Goal: Information Seeking & Learning: Learn about a topic

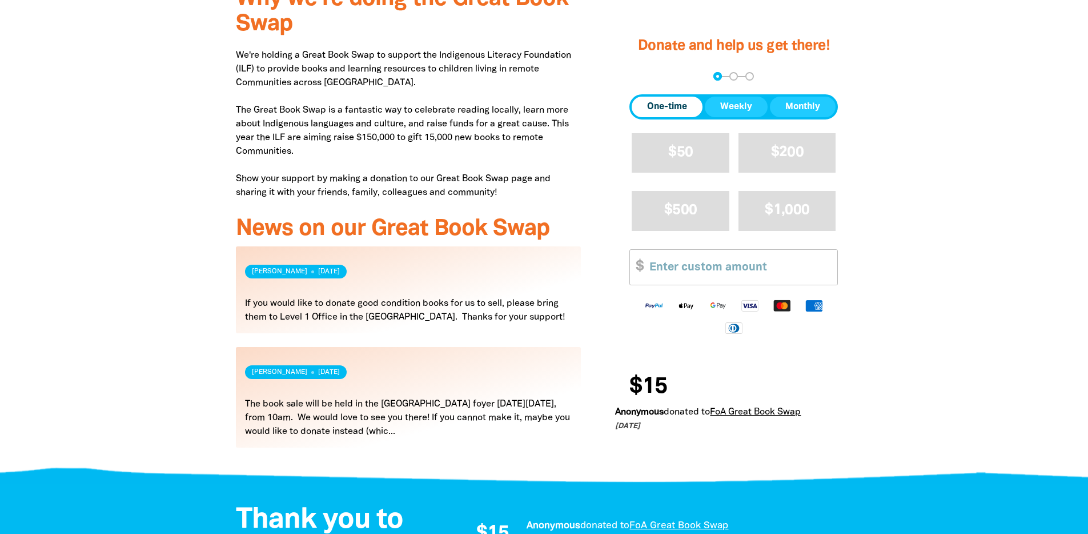
scroll to position [380, 0]
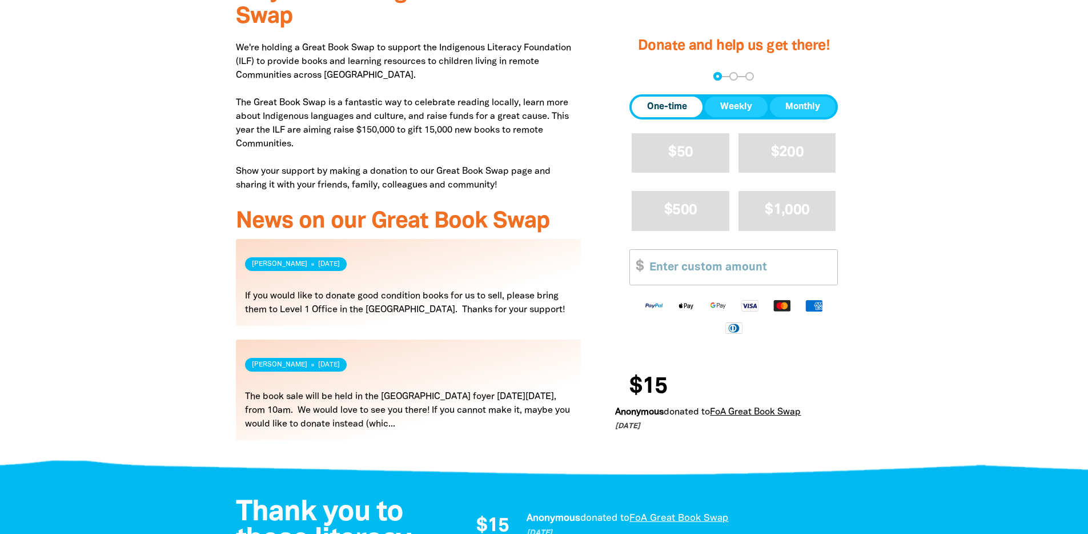
click at [371, 299] on link "Read more" at bounding box center [409, 282] width 346 height 87
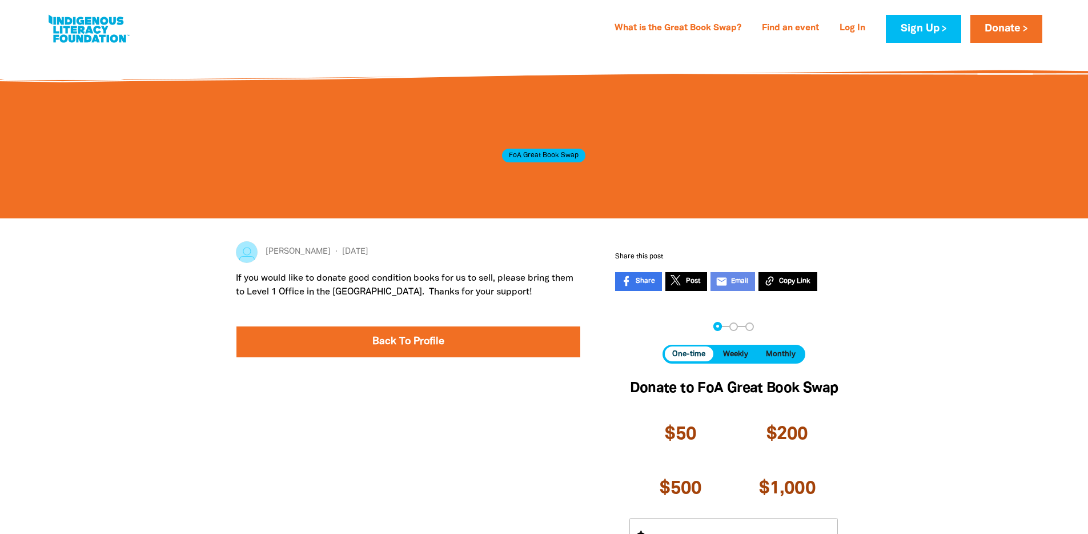
click at [165, 277] on div at bounding box center [544, 437] width 1088 height 439
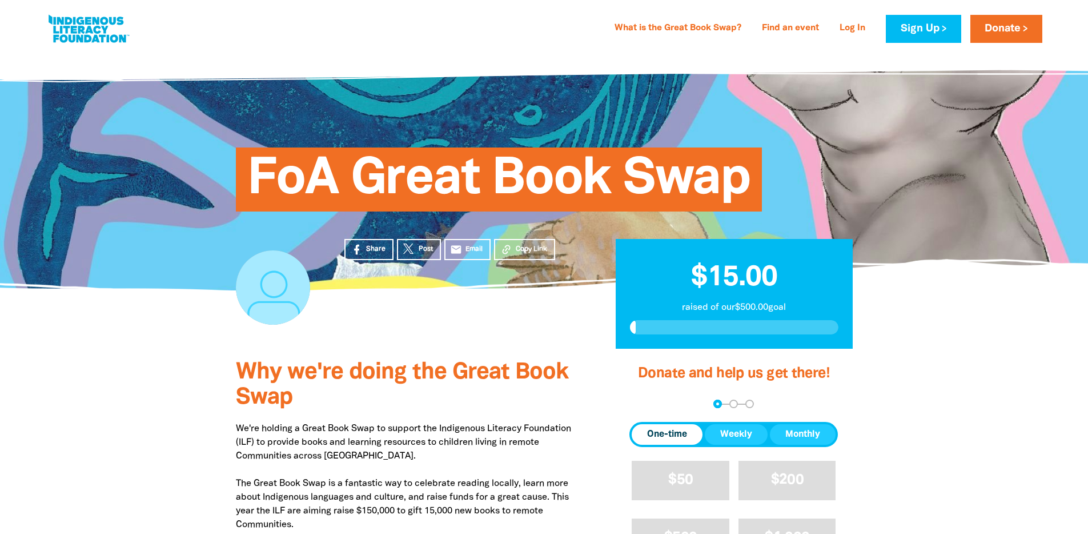
scroll to position [380, 0]
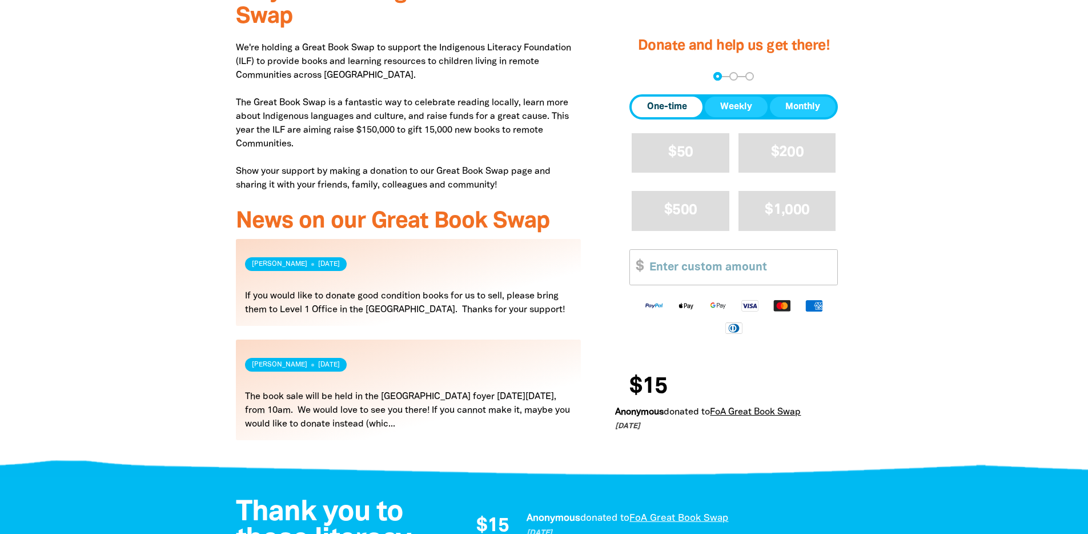
click at [414, 400] on link "Read more" at bounding box center [409, 389] width 346 height 101
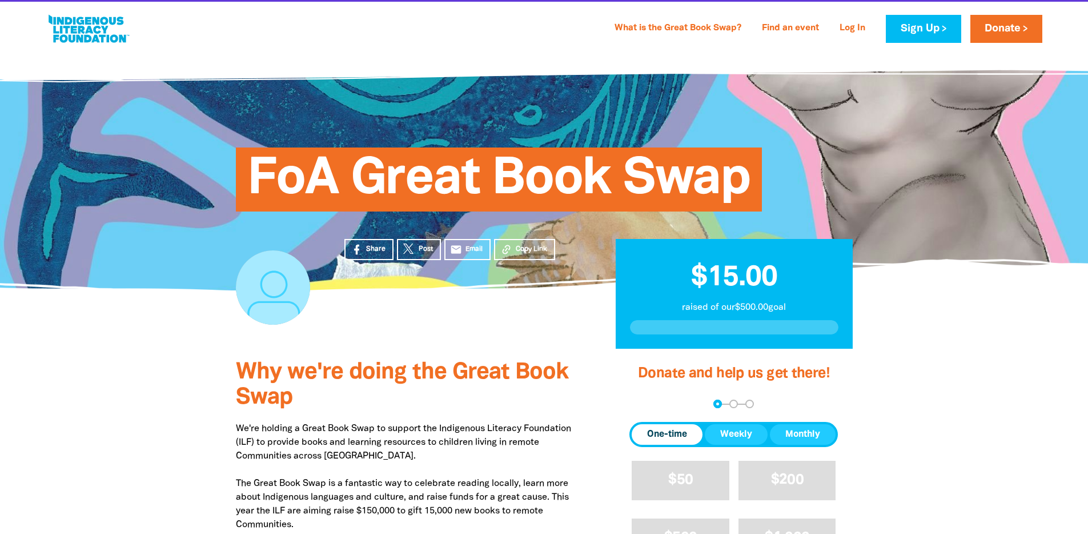
scroll to position [380, 0]
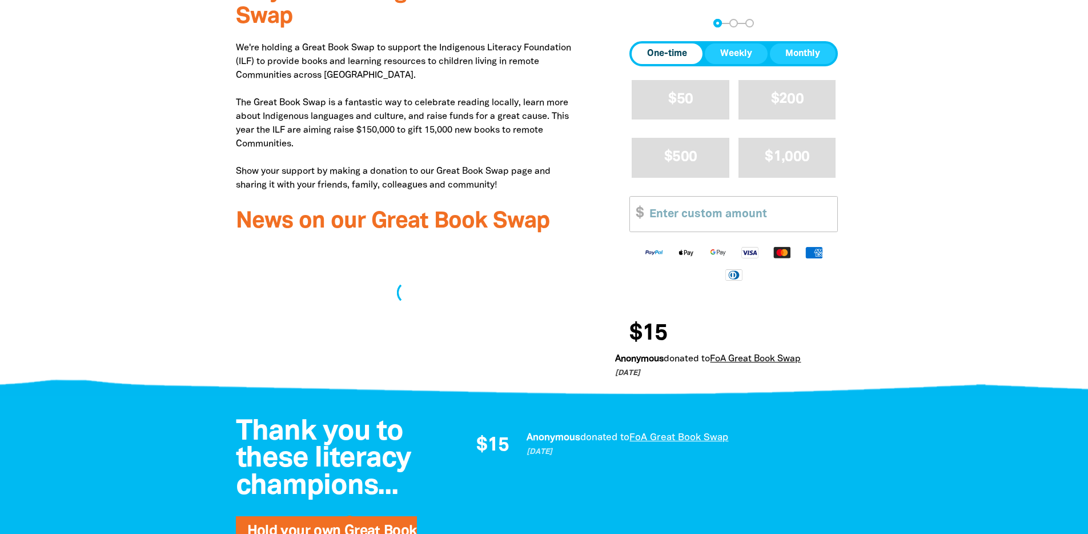
click at [209, 302] on div "Why we're doing the Great Book Swap We're holding a Great Book Swap to support …" at bounding box center [545, 179] width 686 height 422
